Goal: Transaction & Acquisition: Purchase product/service

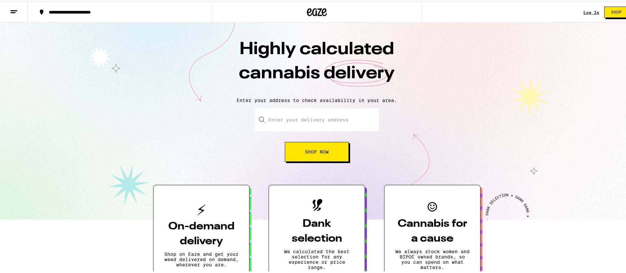
click at [590, 9] on link "Log In" at bounding box center [591, 11] width 16 height 4
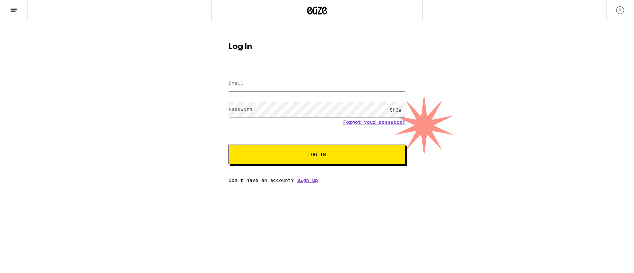
click at [288, 84] on input "Email" at bounding box center [316, 83] width 177 height 15
type input "[PERSON_NAME][EMAIL_ADDRESS][PERSON_NAME][DOMAIN_NAME]"
click at [397, 108] on div "SHOW" at bounding box center [395, 109] width 20 height 15
click at [354, 155] on span "Log In" at bounding box center [316, 154] width 123 height 5
